Goal: Check status: Check status

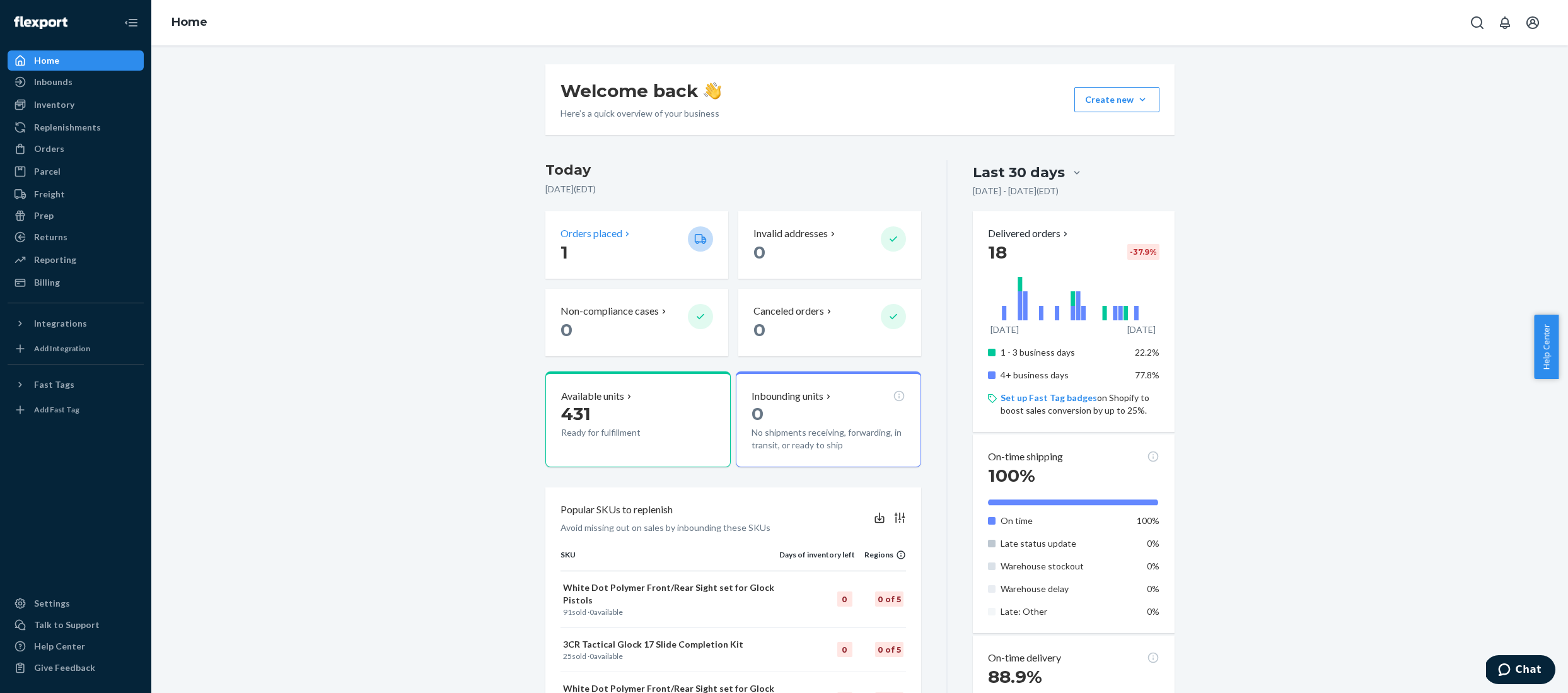
click at [578, 237] on p "Orders placed" at bounding box center [591, 233] width 62 height 14
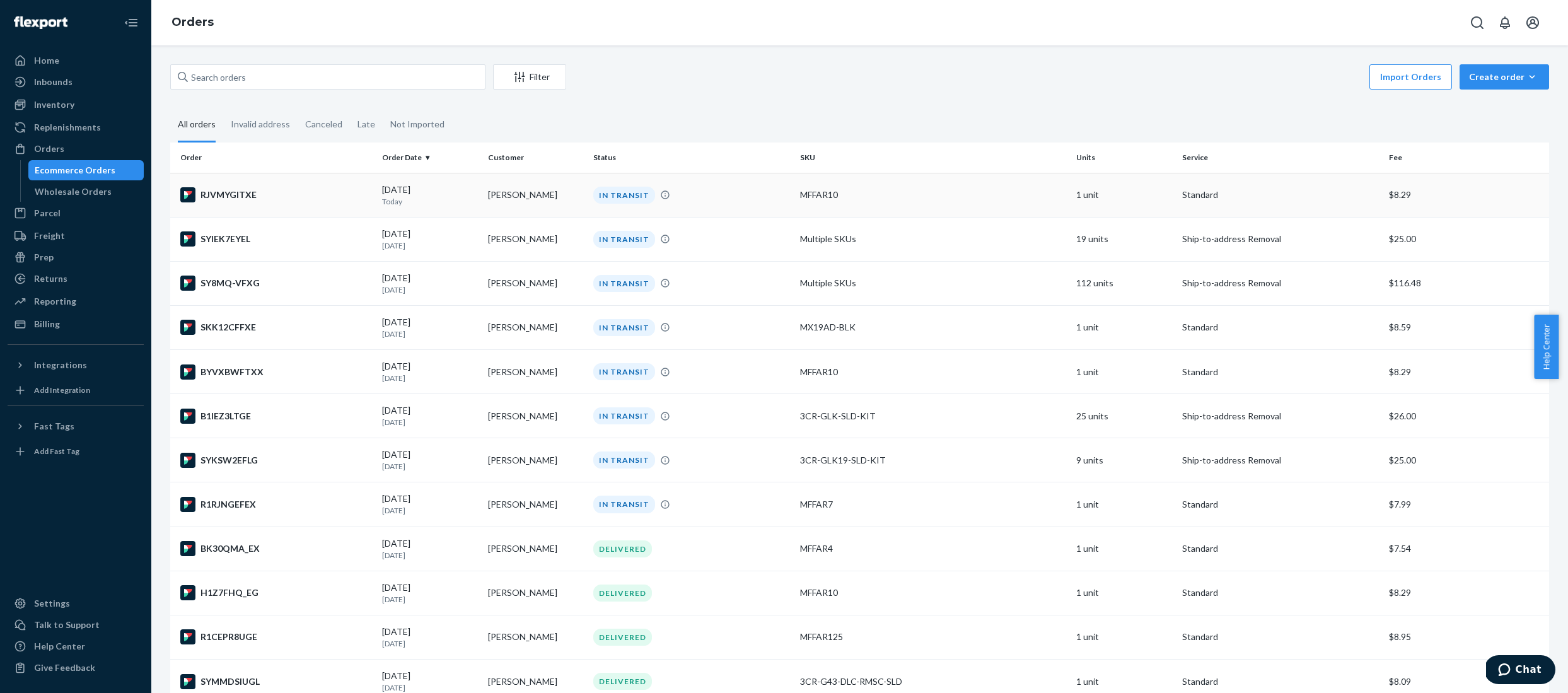
click at [478, 199] on td "[DATE] [DATE]" at bounding box center [430, 194] width 106 height 44
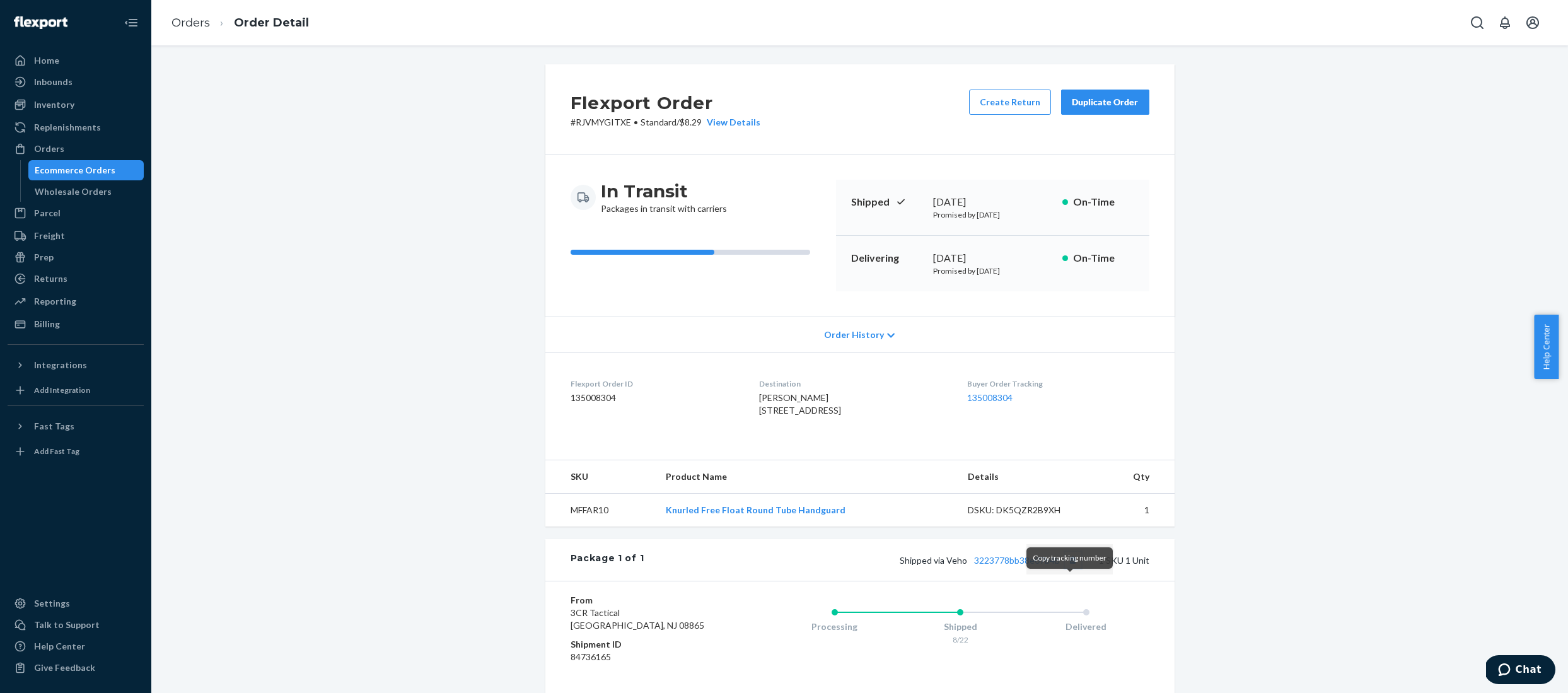
drag, startPoint x: 1070, startPoint y: 585, endPoint x: 1015, endPoint y: 524, distance: 82.1
click at [1070, 568] on button "Copy tracking number" at bounding box center [1072, 559] width 16 height 16
